Goal: Use online tool/utility: Utilize a website feature to perform a specific function

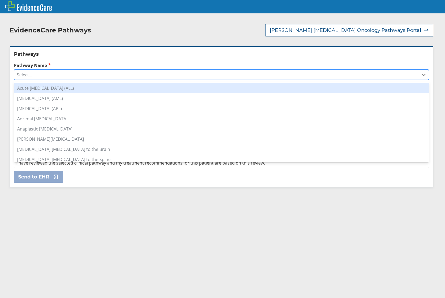
click at [54, 73] on div "Select..." at bounding box center [216, 74] width 404 height 9
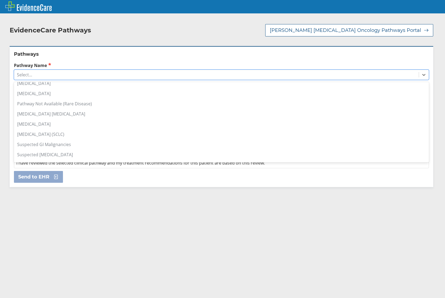
scroll to position [368, 0]
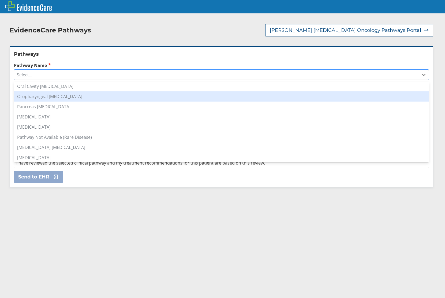
click at [95, 93] on div "Oropharyngeal [MEDICAL_DATA]" at bounding box center [221, 96] width 415 height 10
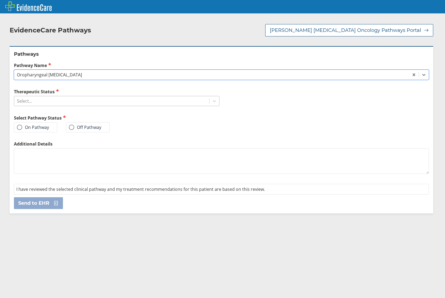
click at [69, 104] on div "Select..." at bounding box center [111, 100] width 195 height 9
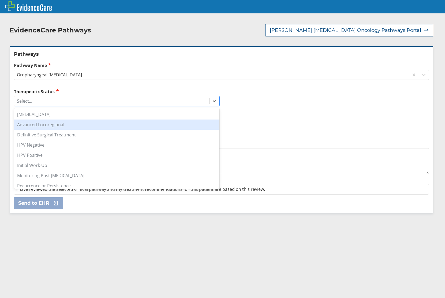
click at [84, 124] on div "Advanced Locoregional" at bounding box center [116, 124] width 205 height 10
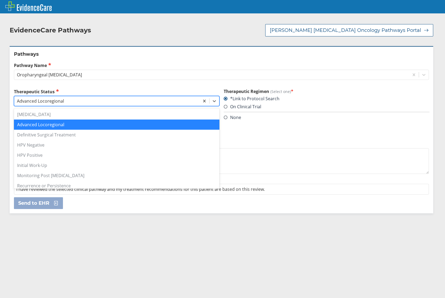
click at [105, 104] on div "Advanced Locoregional" at bounding box center [106, 100] width 185 height 9
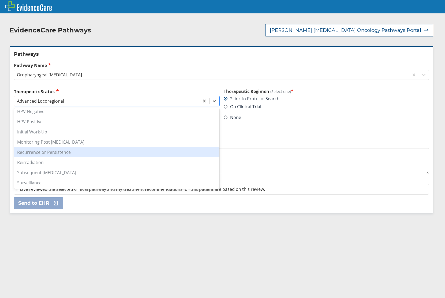
scroll to position [54, 0]
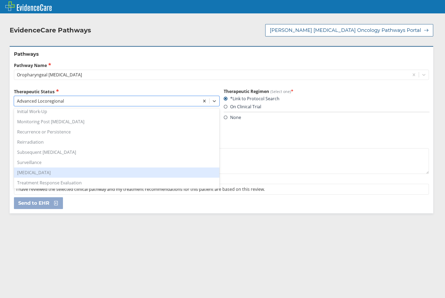
click at [95, 172] on div "[MEDICAL_DATA]" at bounding box center [116, 172] width 205 height 10
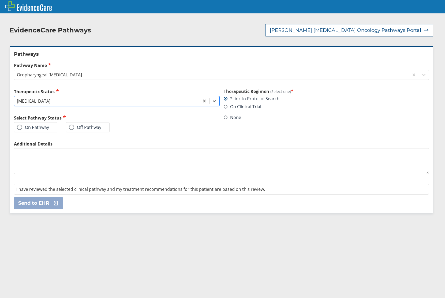
click at [121, 105] on div "[MEDICAL_DATA]" at bounding box center [106, 100] width 185 height 9
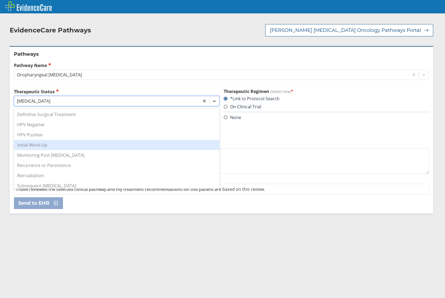
scroll to position [0, 0]
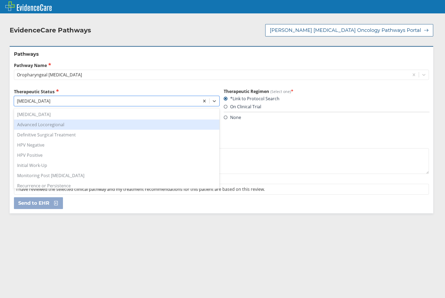
click at [83, 124] on div "Advanced Locoregional" at bounding box center [116, 124] width 205 height 10
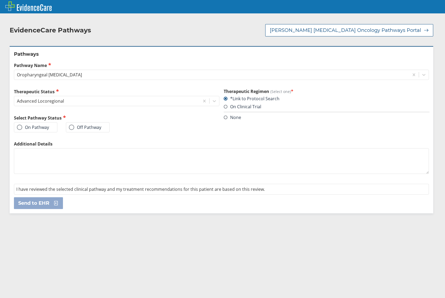
click at [69, 126] on span at bounding box center [71, 126] width 5 height 5
click at [0, 0] on input "Off Pathway" at bounding box center [0, 0] width 0 height 0
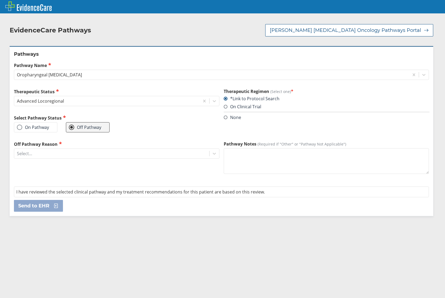
click at [224, 117] on span at bounding box center [226, 117] width 4 height 4
click at [0, 0] on input "None" at bounding box center [0, 0] width 0 height 0
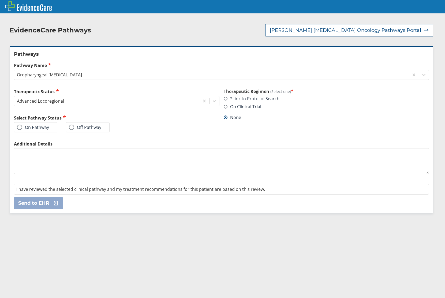
click at [74, 125] on label "Off Pathway" at bounding box center [85, 126] width 32 height 5
click at [0, 0] on input "Off Pathway" at bounding box center [0, 0] width 0 height 0
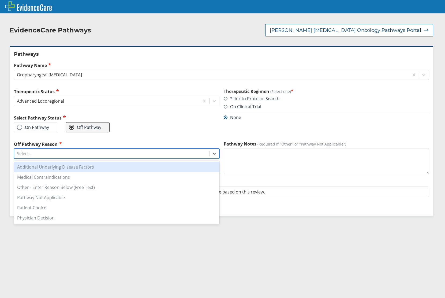
click at [94, 156] on div "Select..." at bounding box center [111, 153] width 195 height 9
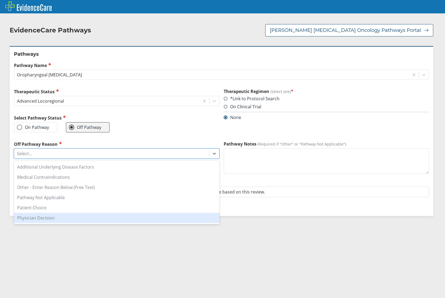
click at [67, 216] on div "Physician Decision" at bounding box center [116, 218] width 205 height 10
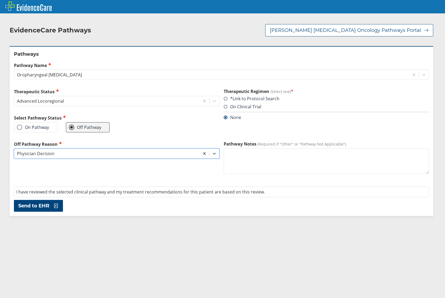
click at [274, 158] on textarea "Pathway Notes (Required if "Other" or "Pathway Not Applicable")" at bounding box center [326, 161] width 205 height 26
click at [43, 206] on span "Send to EHR" at bounding box center [33, 205] width 31 height 6
